Goal: Information Seeking & Learning: Learn about a topic

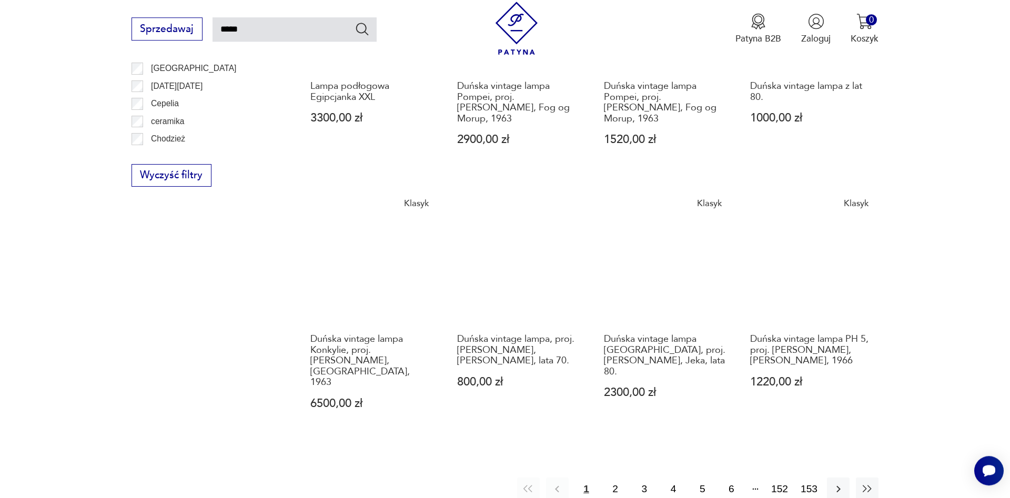
scroll to position [865, 0]
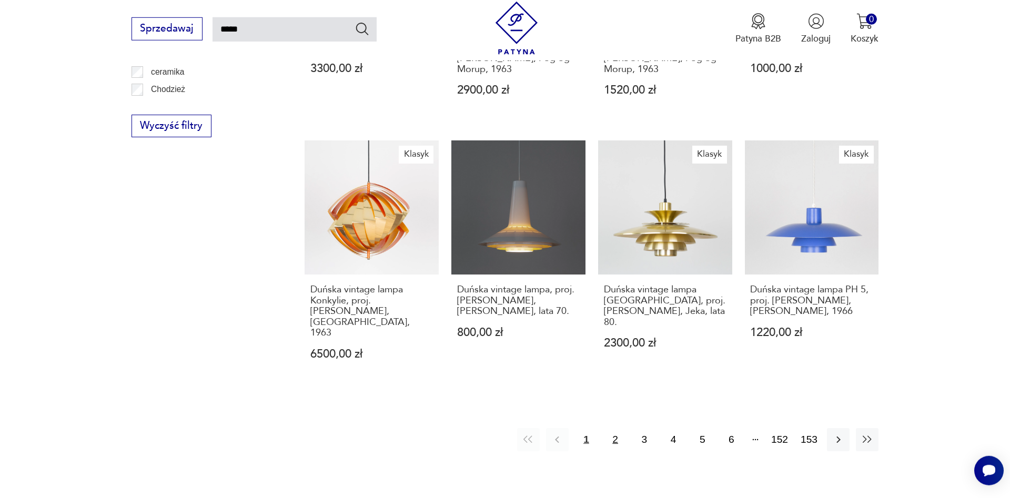
click at [615, 428] on button "2" at bounding box center [615, 439] width 23 height 23
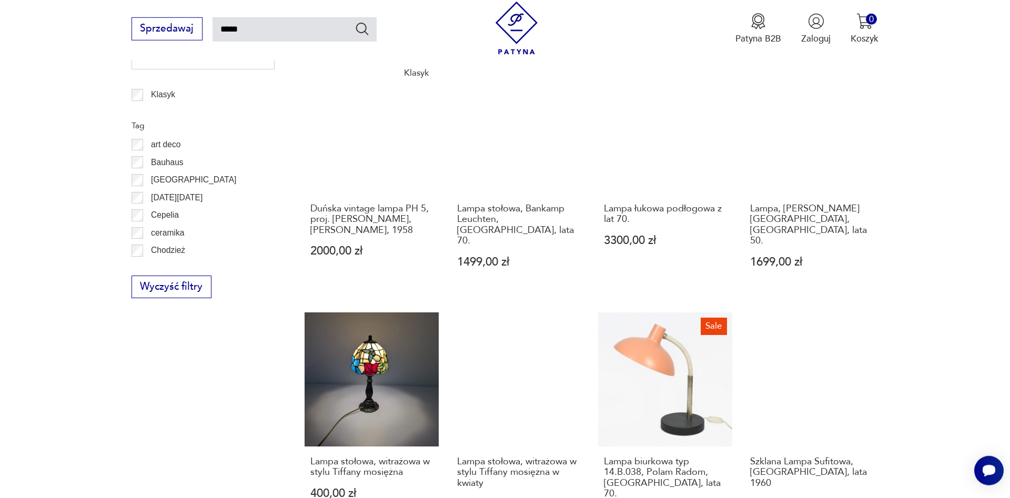
scroll to position [1026, 0]
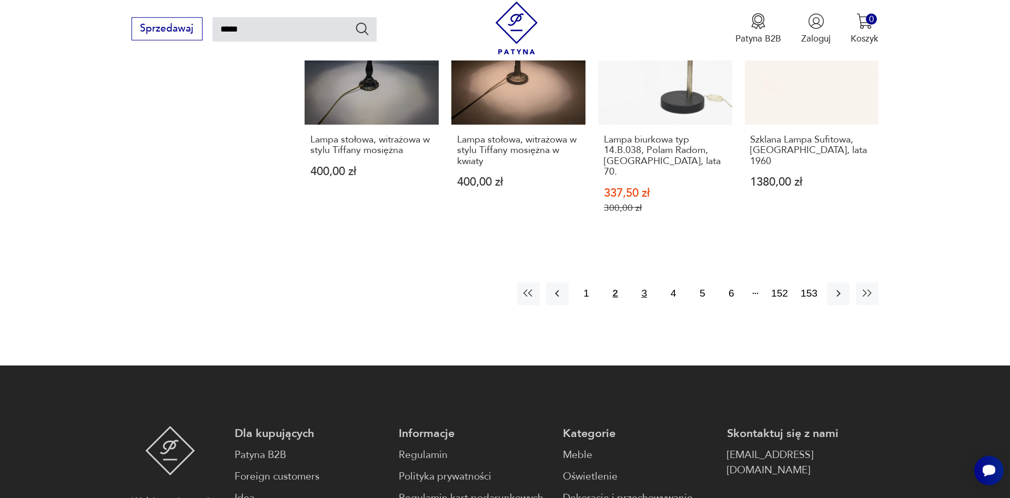
click at [643, 282] on button "3" at bounding box center [644, 293] width 23 height 23
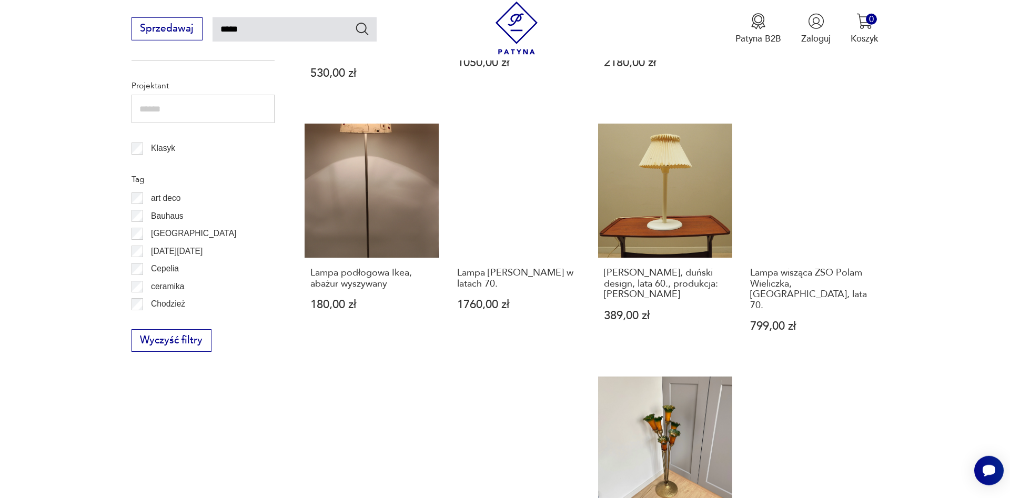
scroll to position [918, 0]
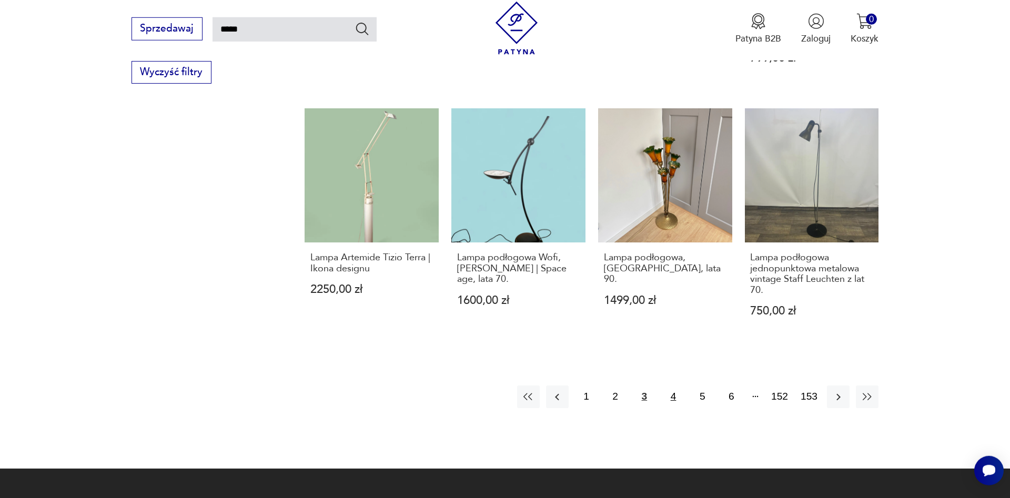
click at [667, 386] on button "4" at bounding box center [673, 397] width 23 height 23
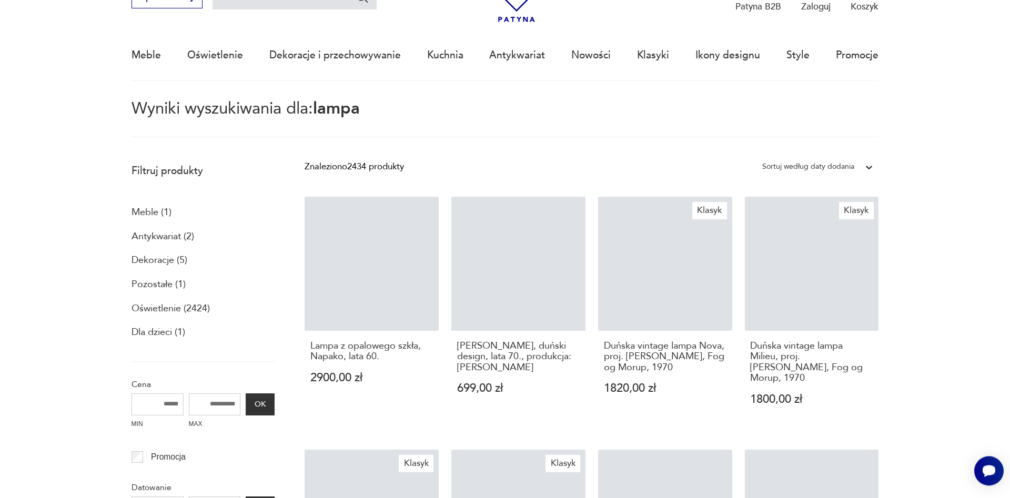
scroll to position [60, 0]
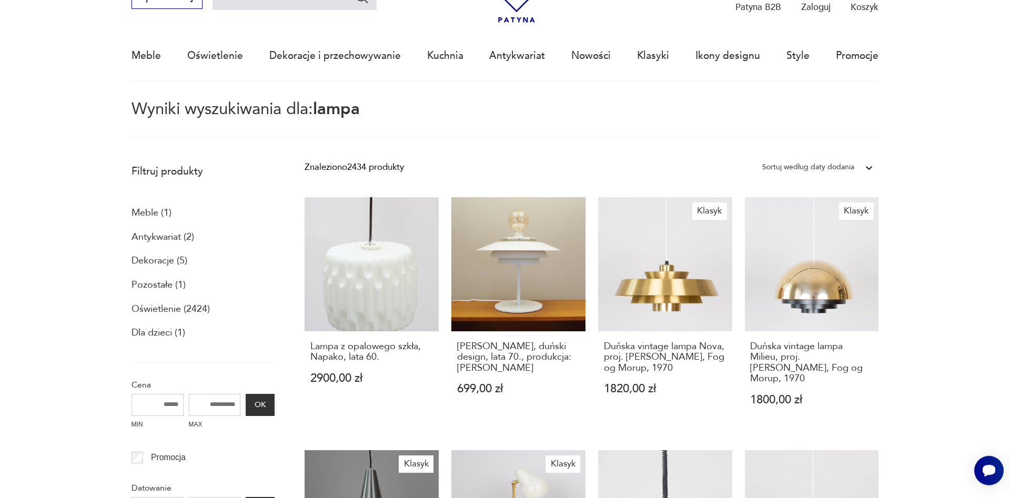
click at [169, 262] on p "Dekoracje (5)" at bounding box center [159, 261] width 56 height 18
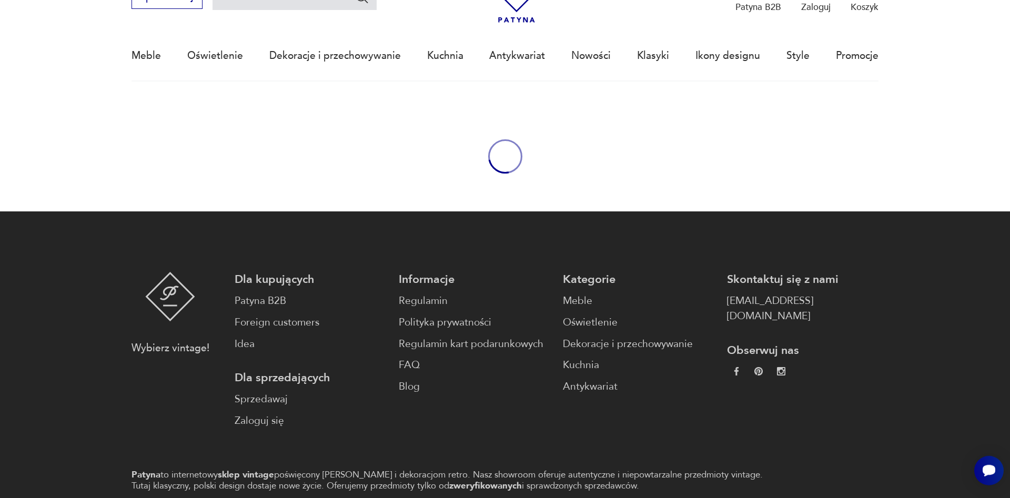
type input "*****"
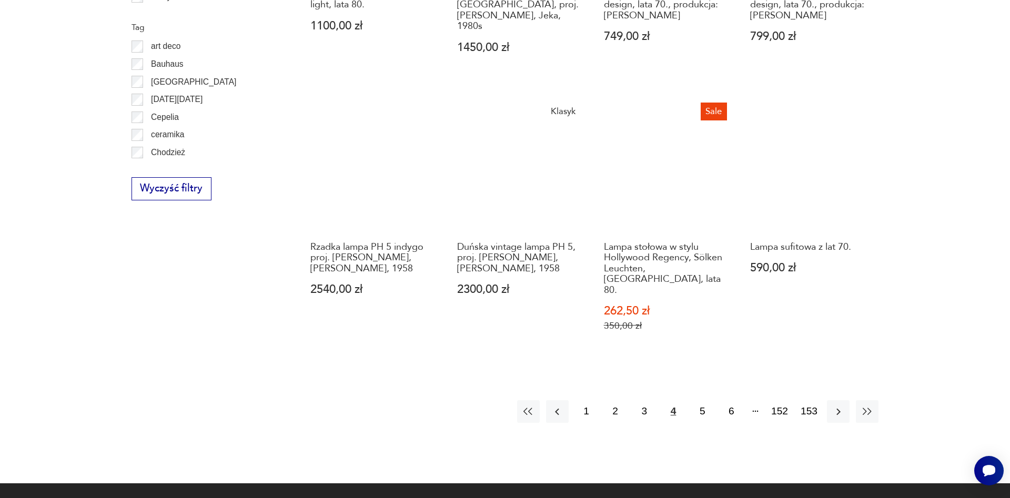
scroll to position [60, 0]
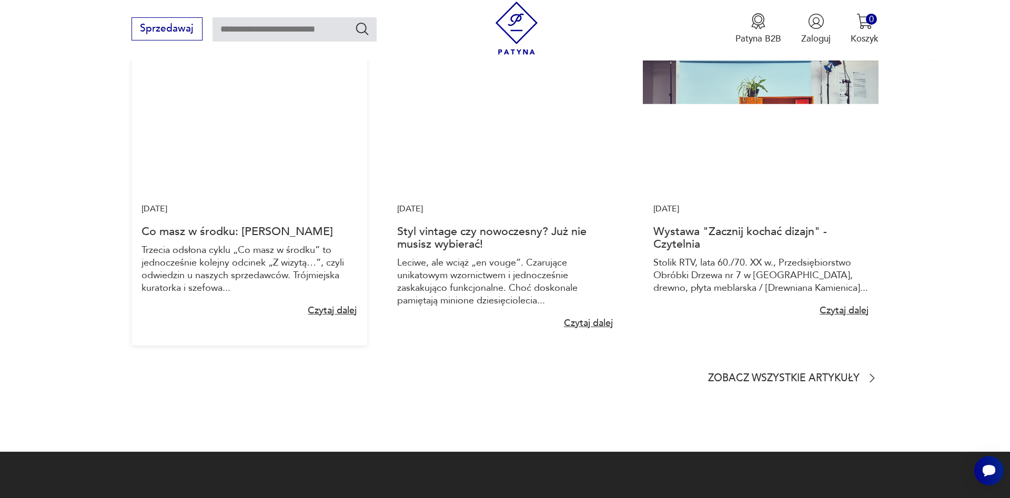
scroll to position [8208, 0]
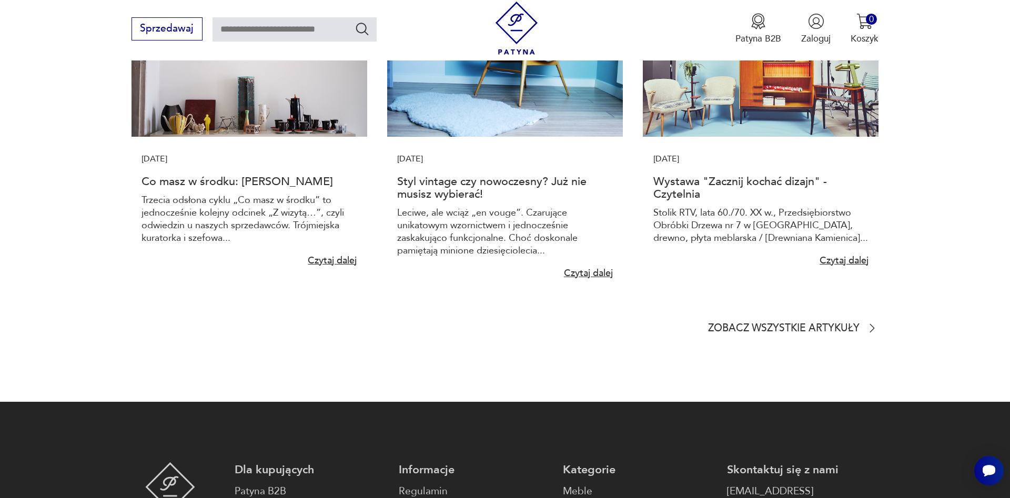
click at [784, 330] on section "Sprawdź inne artykuły [DATE] Co masz w środku: [PERSON_NAME] Trzecia odsłona cy…" at bounding box center [505, 179] width 1010 height 444
click at [784, 333] on p "Zobacz wszystkie artykuły" at bounding box center [783, 329] width 151 height 8
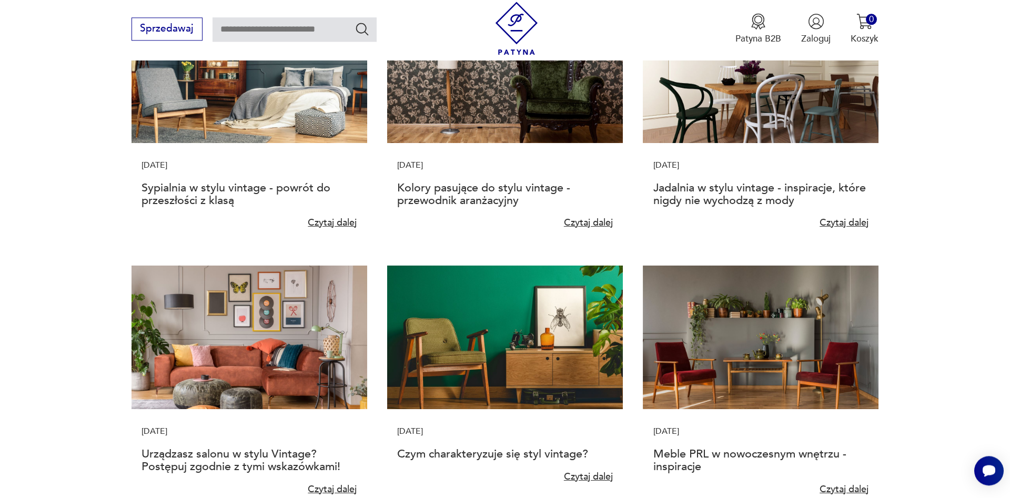
scroll to position [644, 0]
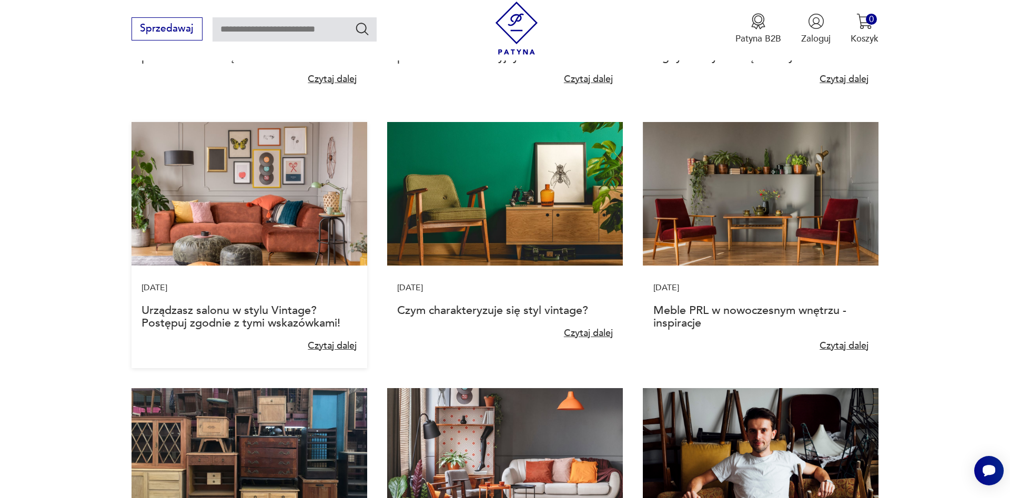
click at [256, 225] on img at bounding box center [249, 194] width 236 height 144
click at [326, 345] on link "Czytaj dalej" at bounding box center [332, 345] width 50 height 13
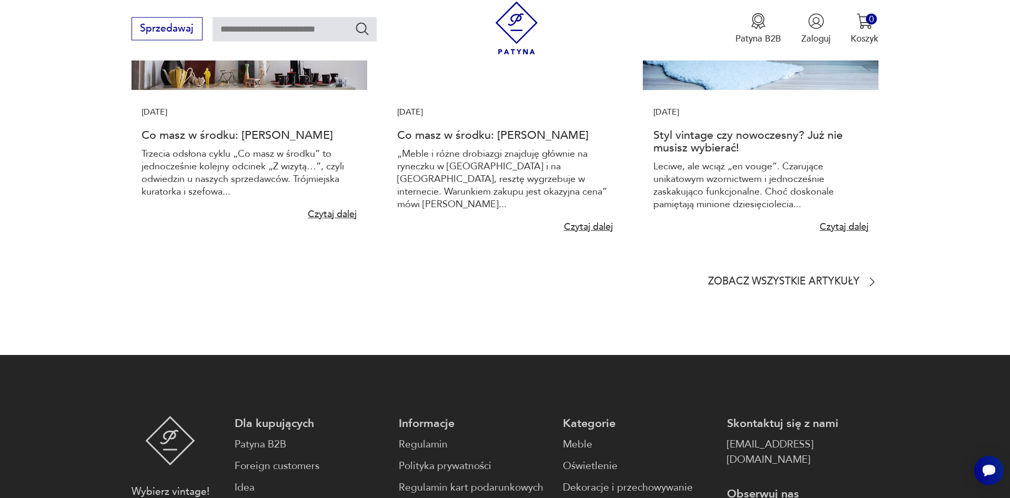
scroll to position [2200, 0]
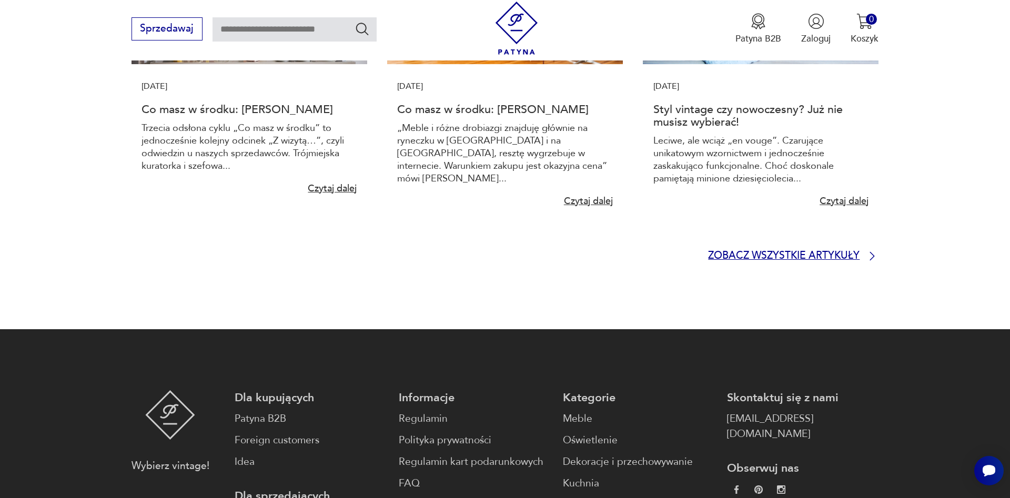
click at [783, 252] on p "Zobacz wszystkie artykuły" at bounding box center [783, 256] width 151 height 8
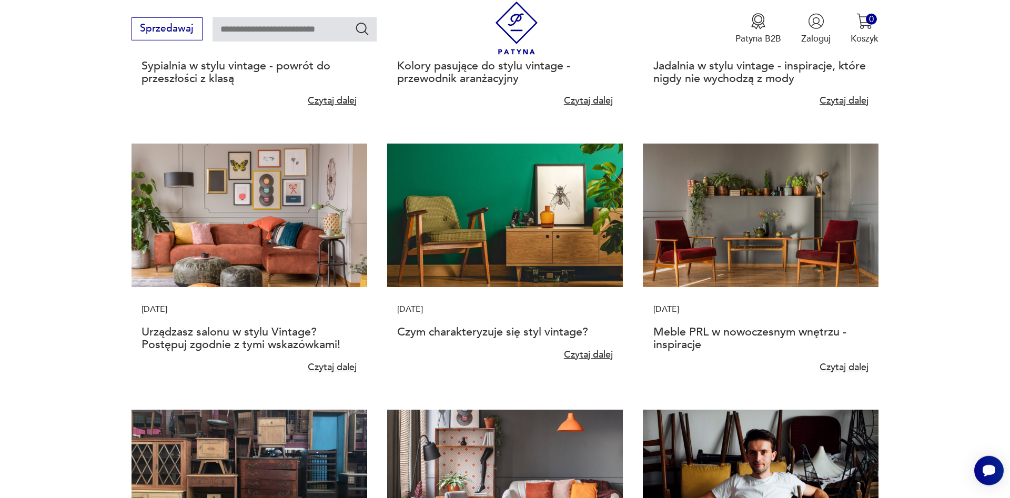
scroll to position [644, 0]
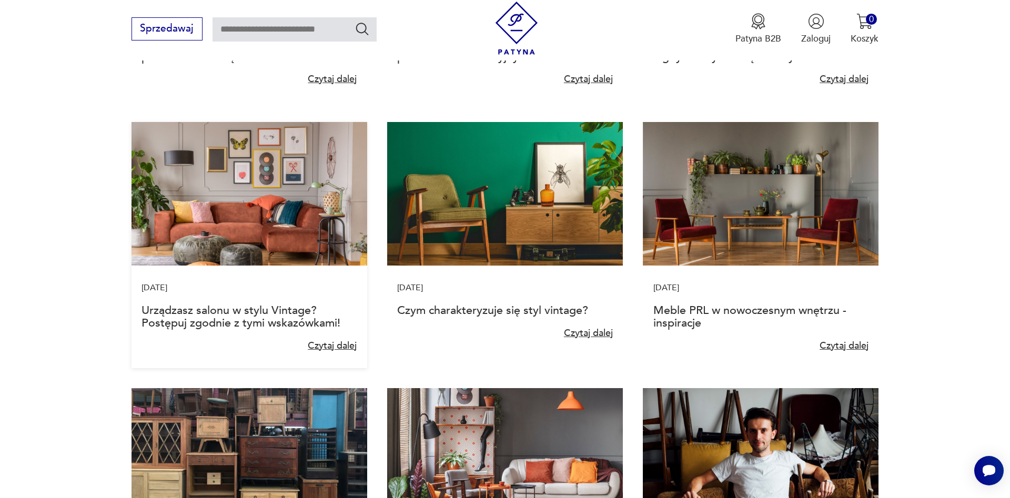
click at [306, 219] on img at bounding box center [249, 194] width 236 height 144
click at [333, 349] on link "Czytaj dalej" at bounding box center [332, 345] width 50 height 13
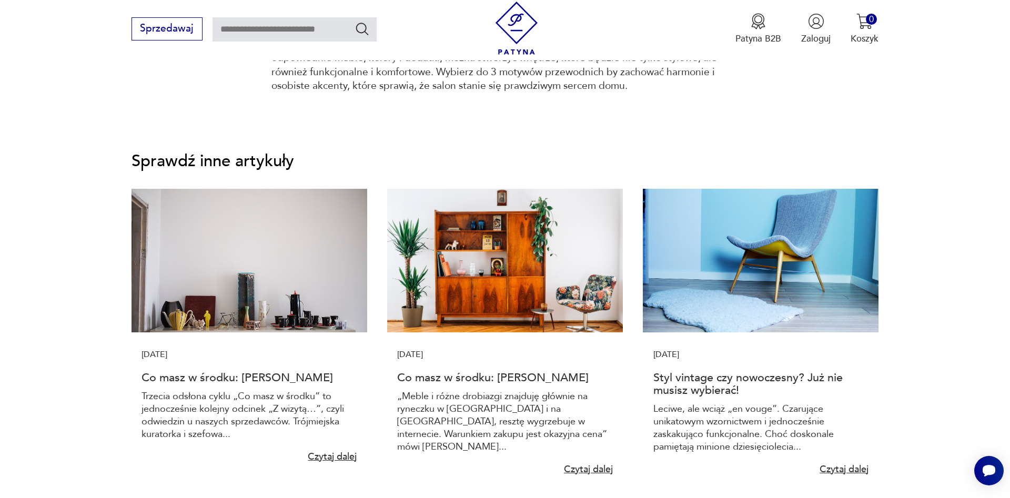
scroll to position [2200, 0]
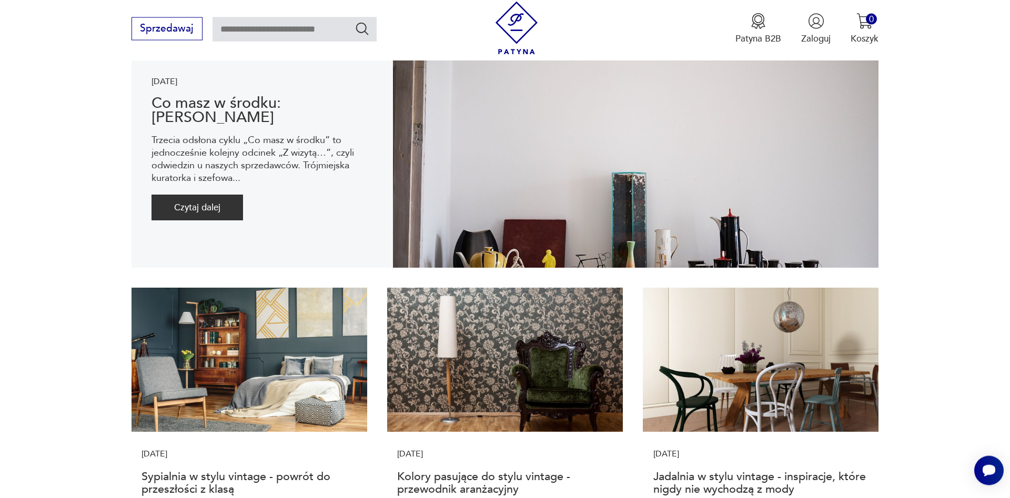
scroll to position [215, 0]
